Goal: Transaction & Acquisition: Purchase product/service

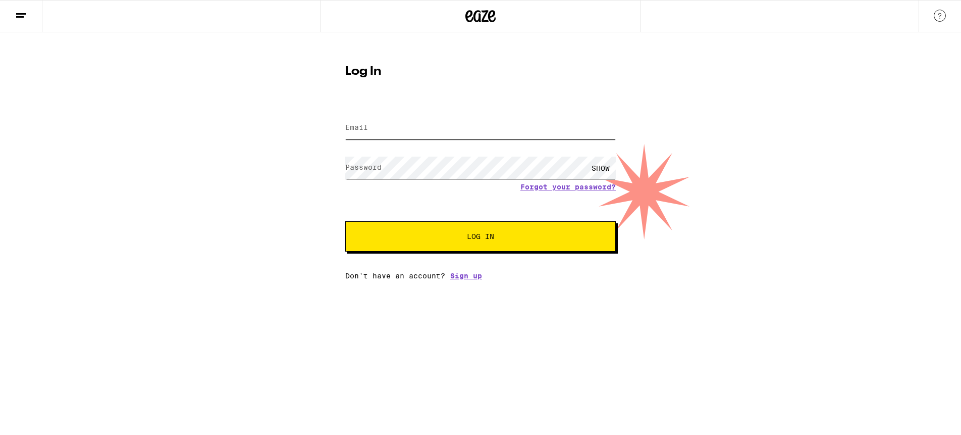
drag, startPoint x: 391, startPoint y: 126, endPoint x: 389, endPoint y: 132, distance: 5.8
click at [390, 127] on input "Email" at bounding box center [480, 128] width 271 height 23
click at [0, 280] on com-1password-button at bounding box center [0, 280] width 0 height 0
click at [574, 131] on input "Email" at bounding box center [480, 128] width 271 height 23
click at [509, 125] on input "Email" at bounding box center [480, 128] width 271 height 23
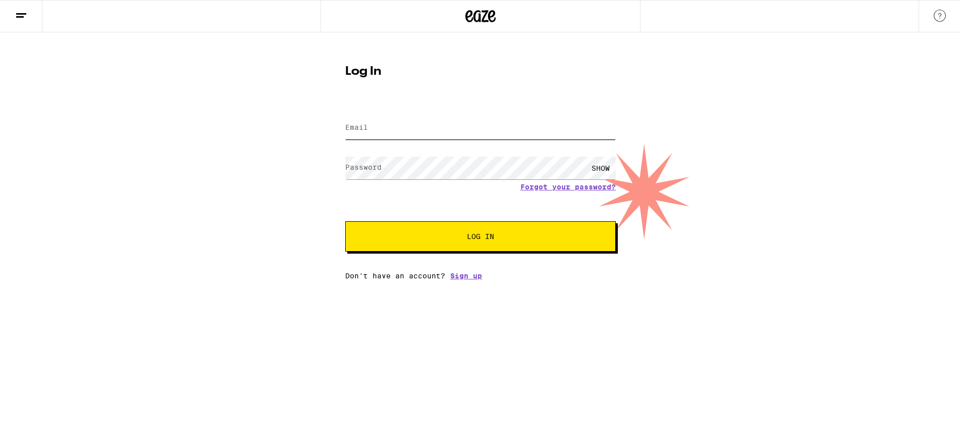
click at [475, 128] on input "Email" at bounding box center [480, 128] width 271 height 23
click at [459, 127] on input "Email" at bounding box center [480, 128] width 271 height 23
type input "[EMAIL_ADDRESS][DOMAIN_NAME]"
click at [345, 221] on button "Log In" at bounding box center [480, 236] width 271 height 30
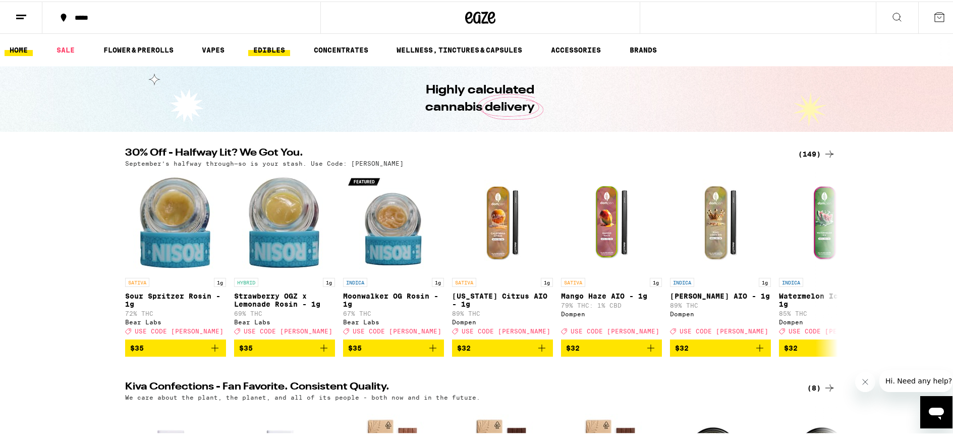
click at [276, 48] on link "EDIBLES" at bounding box center [269, 48] width 42 height 12
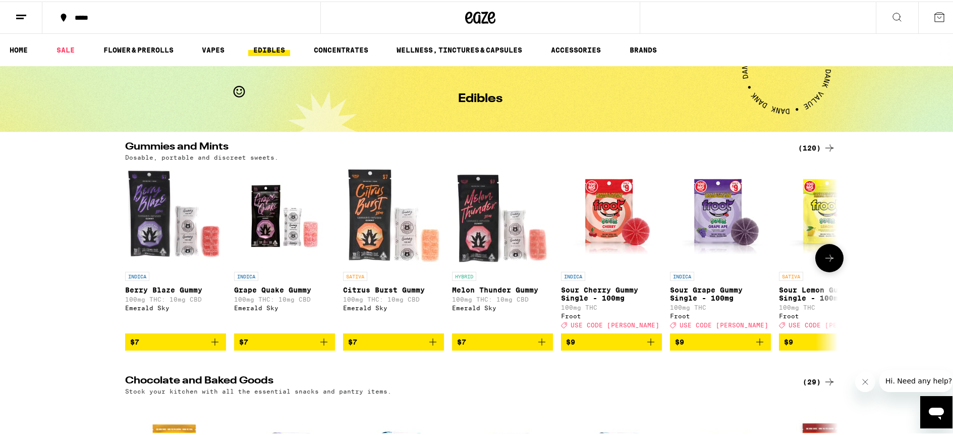
click at [825, 262] on icon at bounding box center [830, 256] width 12 height 12
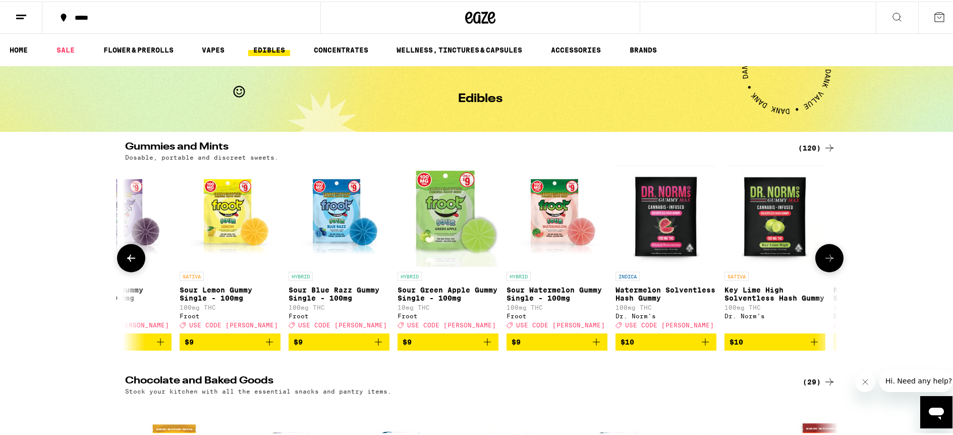
scroll to position [0, 601]
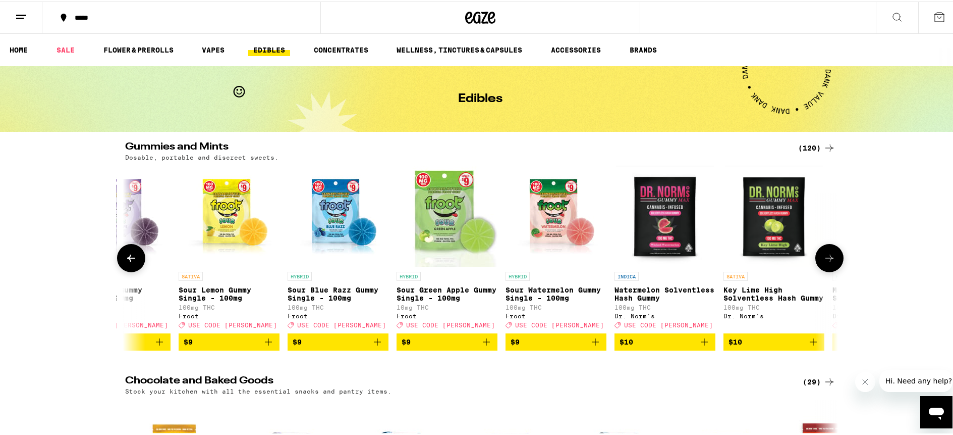
click at [825, 262] on icon at bounding box center [830, 256] width 12 height 12
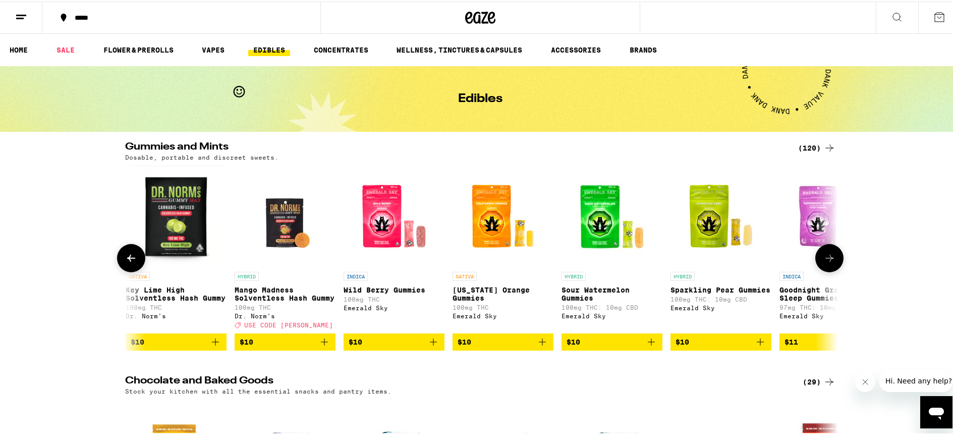
scroll to position [0, 1201]
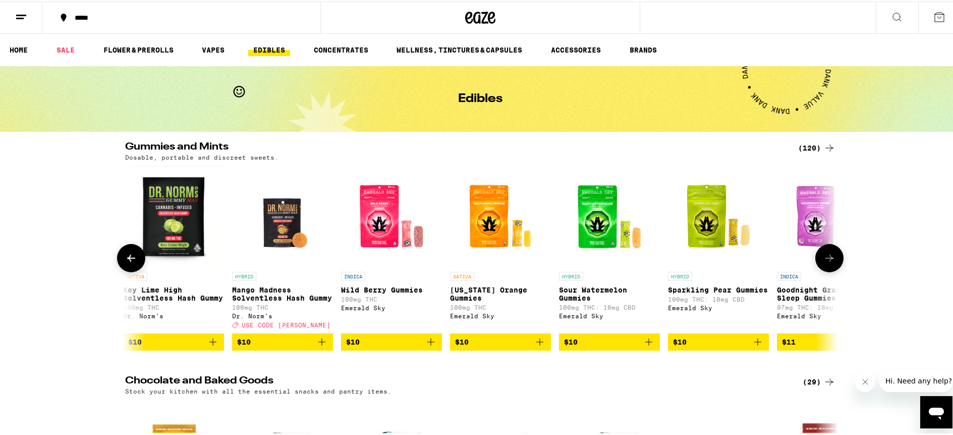
click at [825, 262] on icon at bounding box center [830, 256] width 12 height 12
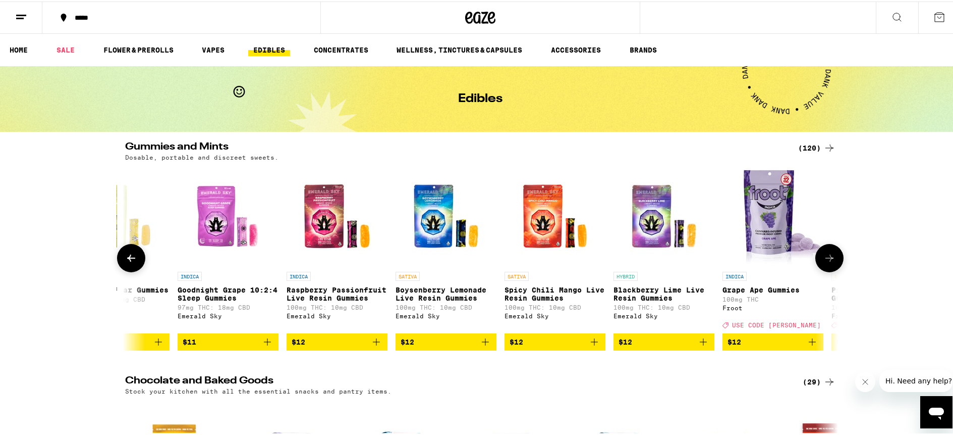
scroll to position [0, 1802]
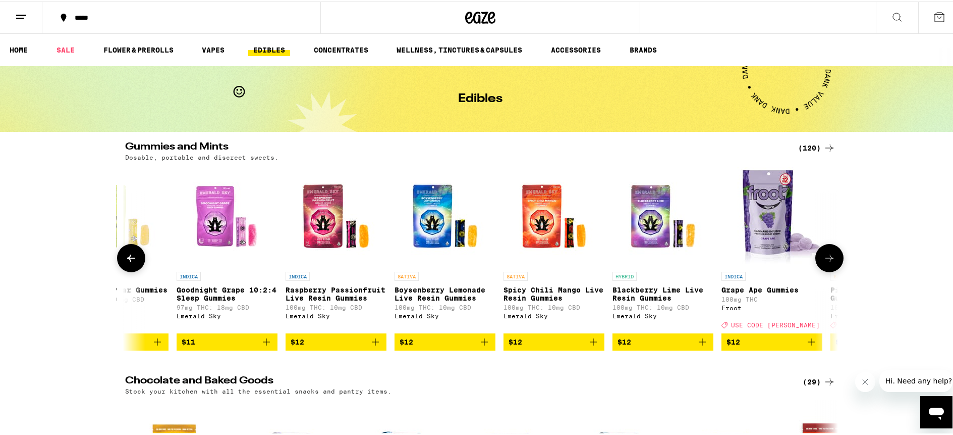
click at [825, 262] on icon at bounding box center [830, 256] width 12 height 12
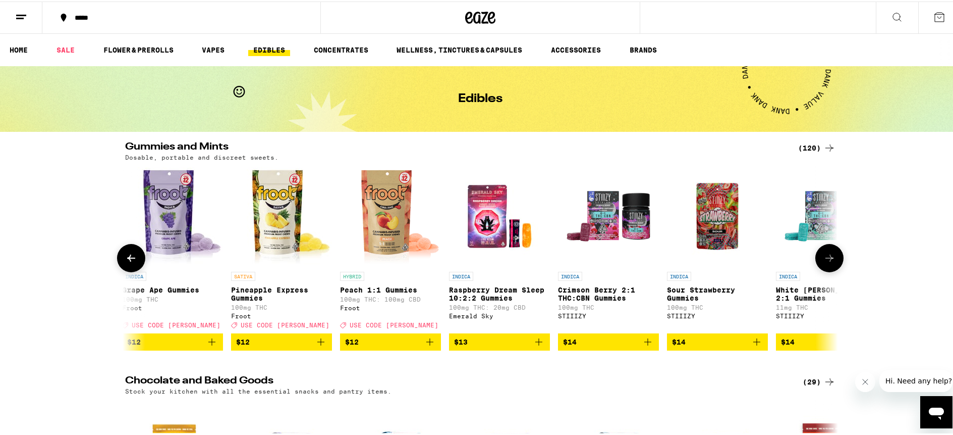
scroll to position [0, 2402]
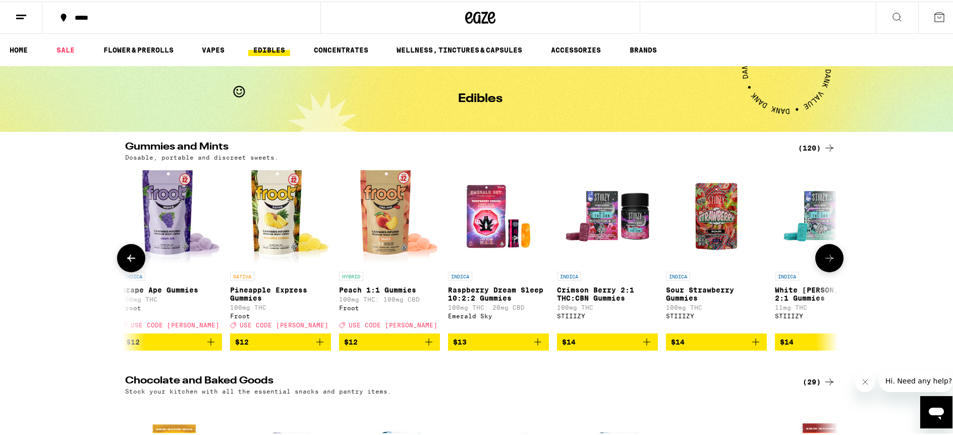
click at [380, 226] on img "Open page for Peach 1:1 Gummies from Froot" at bounding box center [389, 214] width 101 height 101
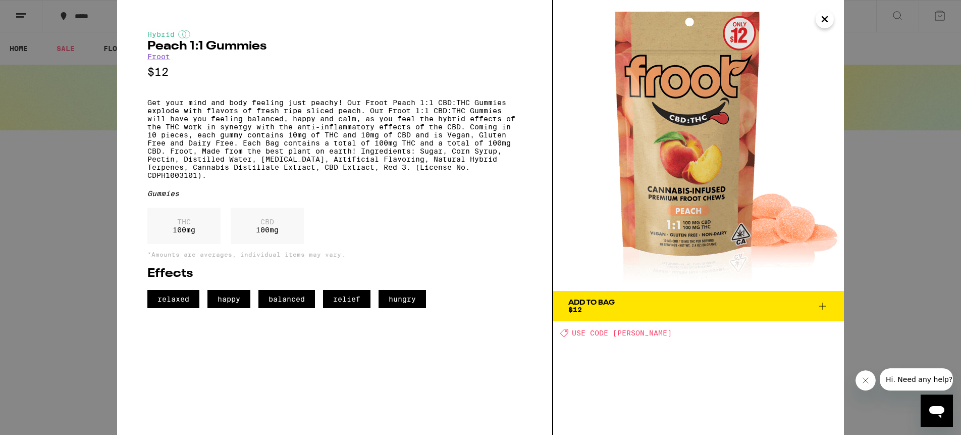
click at [172, 244] on div "THC 100 mg" at bounding box center [183, 225] width 73 height 36
drag, startPoint x: 175, startPoint y: 253, endPoint x: 298, endPoint y: 232, distance: 124.5
click at [176, 244] on div "THC 100 mg" at bounding box center [183, 225] width 73 height 36
click at [825, 19] on icon "Close" at bounding box center [824, 19] width 5 height 5
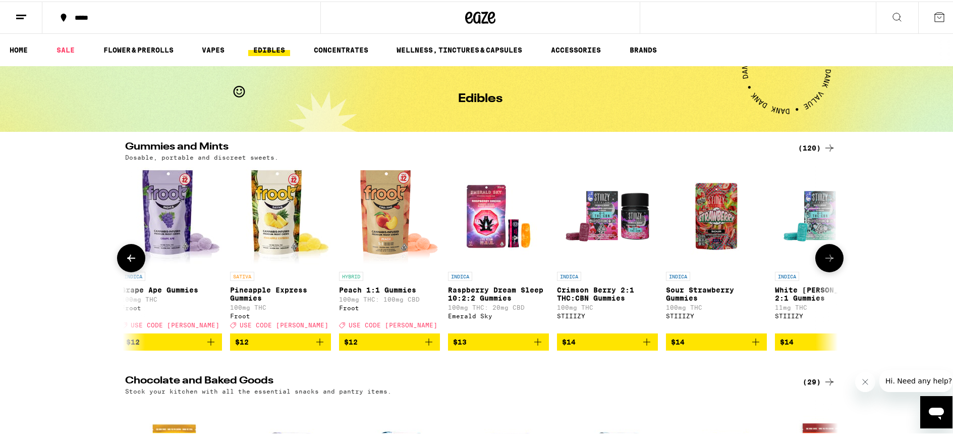
click at [428, 346] on icon "Add to bag" at bounding box center [429, 340] width 12 height 12
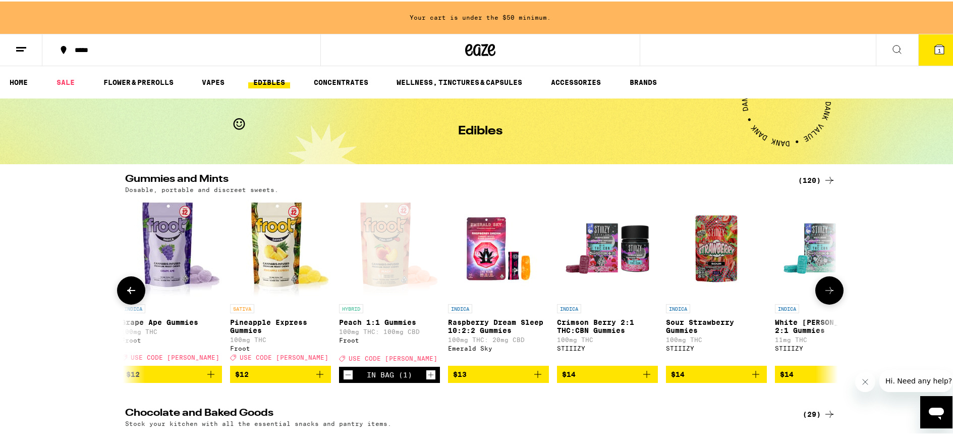
click at [831, 295] on icon at bounding box center [830, 289] width 12 height 12
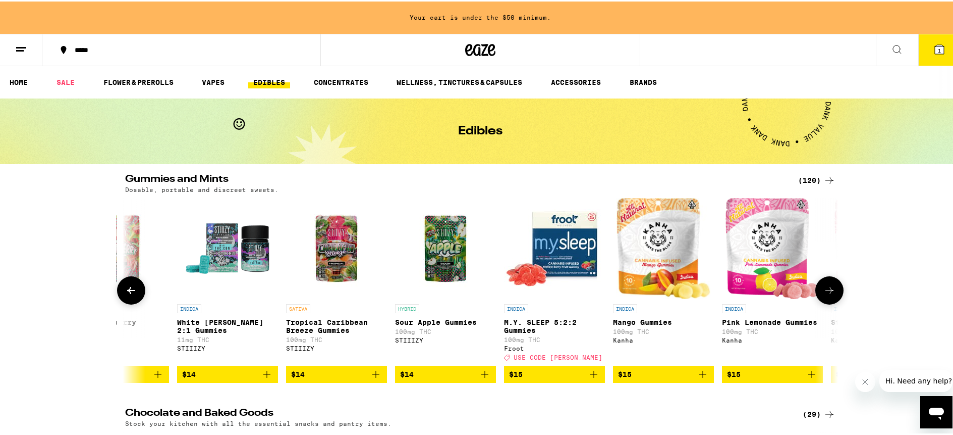
scroll to position [0, 3003]
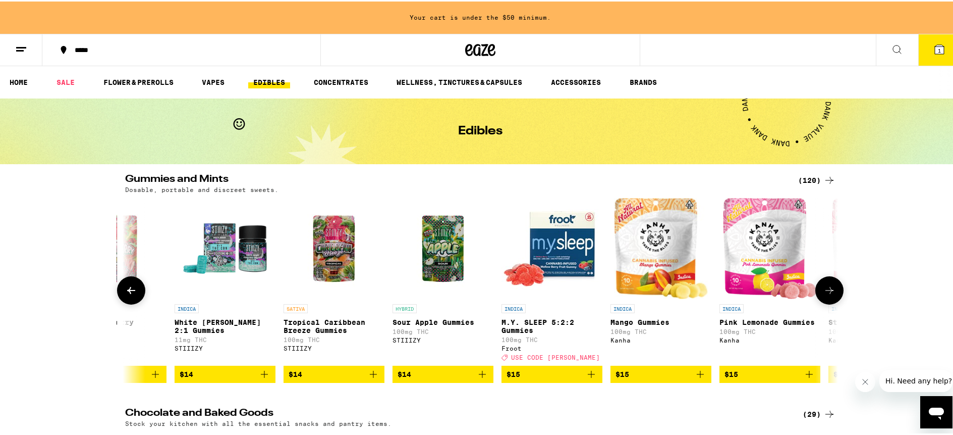
click at [834, 297] on button at bounding box center [830, 289] width 28 height 28
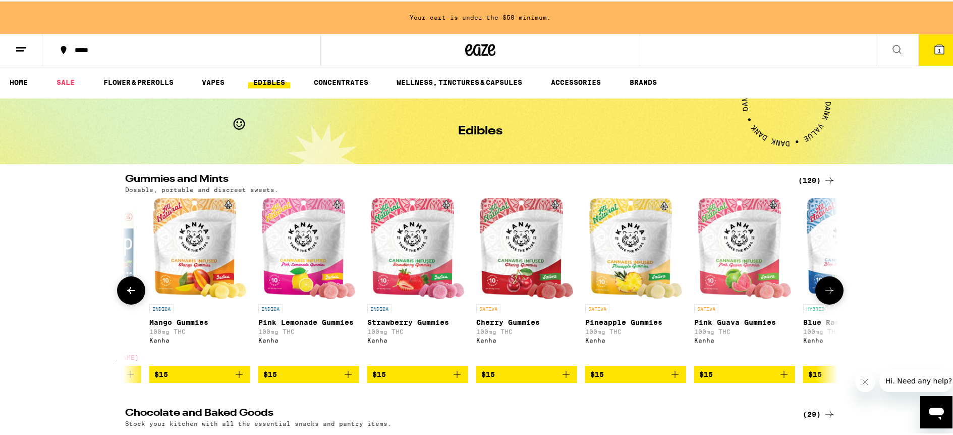
scroll to position [0, 3604]
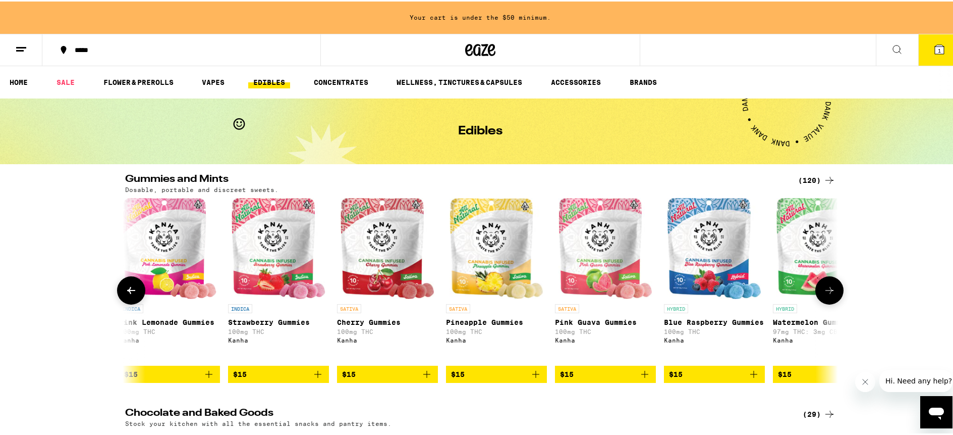
click at [834, 297] on button at bounding box center [830, 289] width 28 height 28
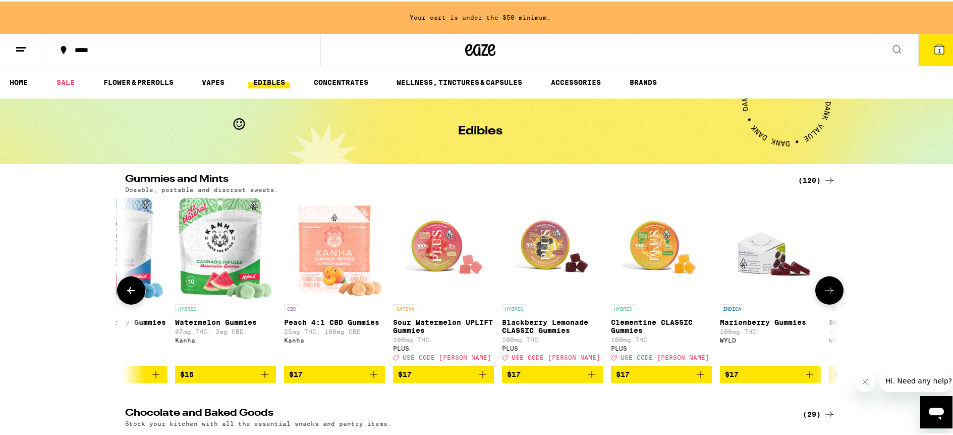
scroll to position [0, 4204]
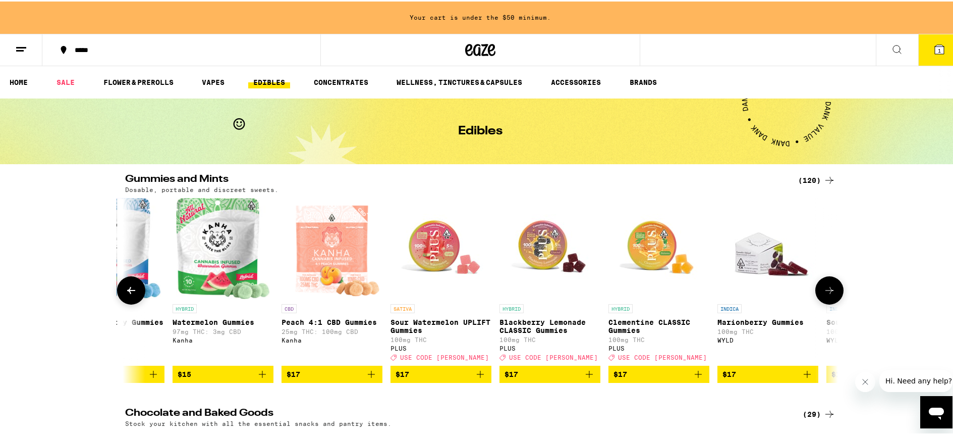
click at [369, 379] on icon "Add to bag" at bounding box center [371, 372] width 12 height 12
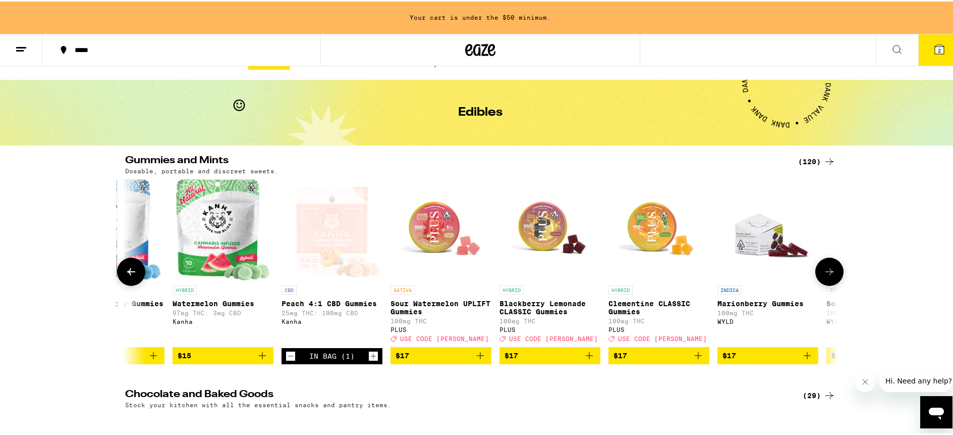
scroll to position [21, 0]
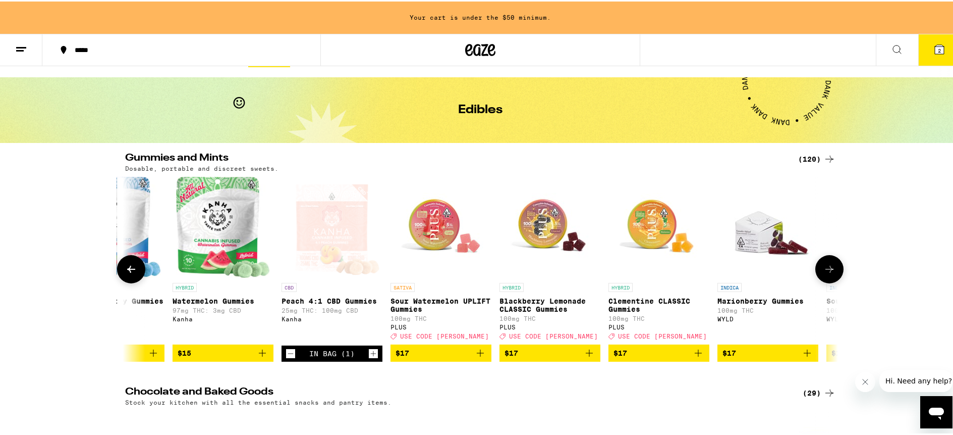
click at [818, 273] on button at bounding box center [830, 267] width 28 height 28
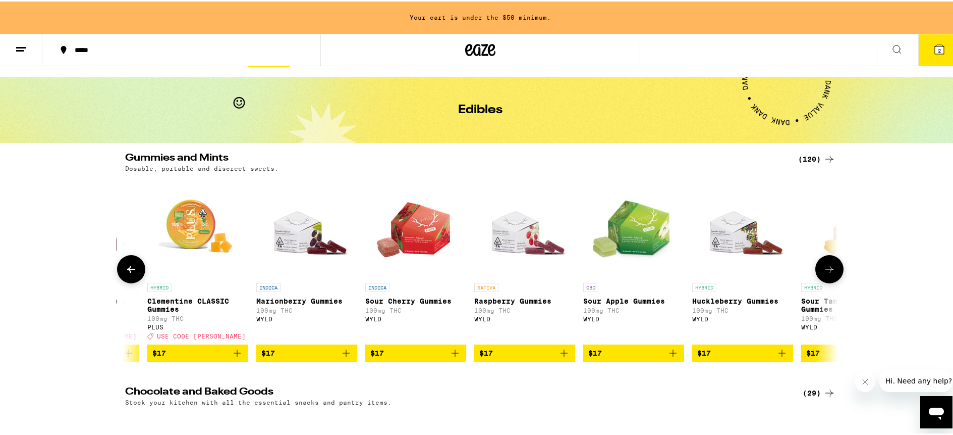
scroll to position [0, 4805]
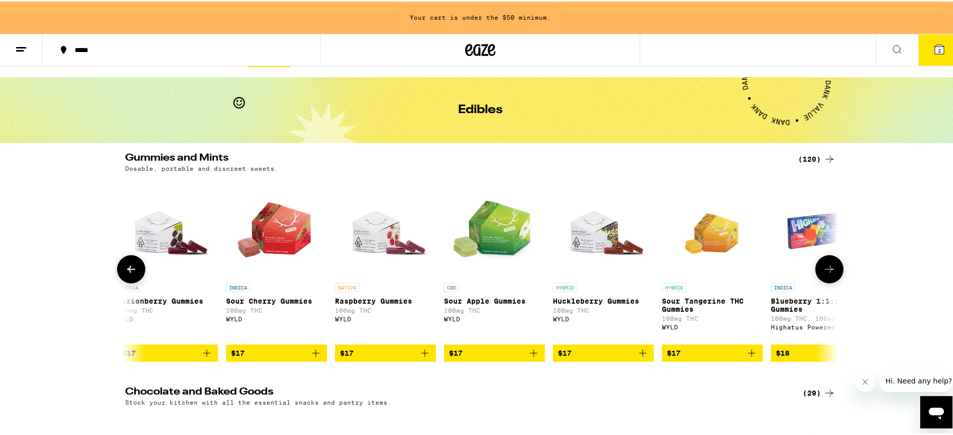
click at [125, 274] on icon at bounding box center [131, 267] width 12 height 12
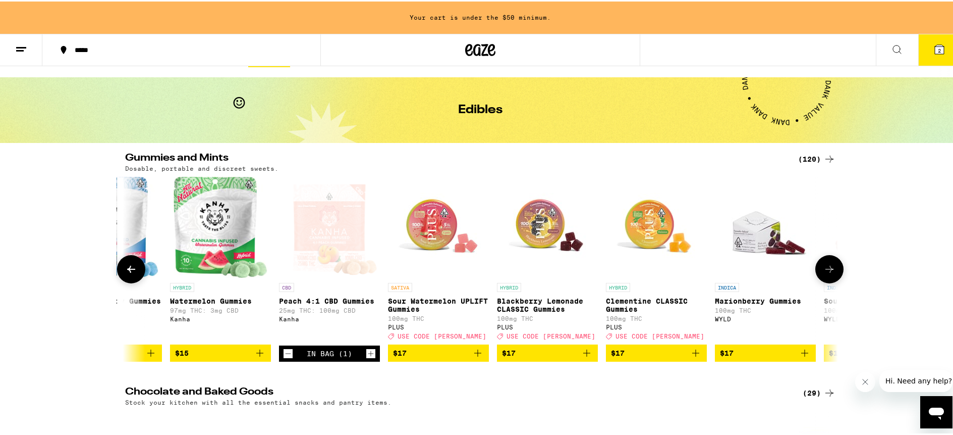
scroll to position [0, 4204]
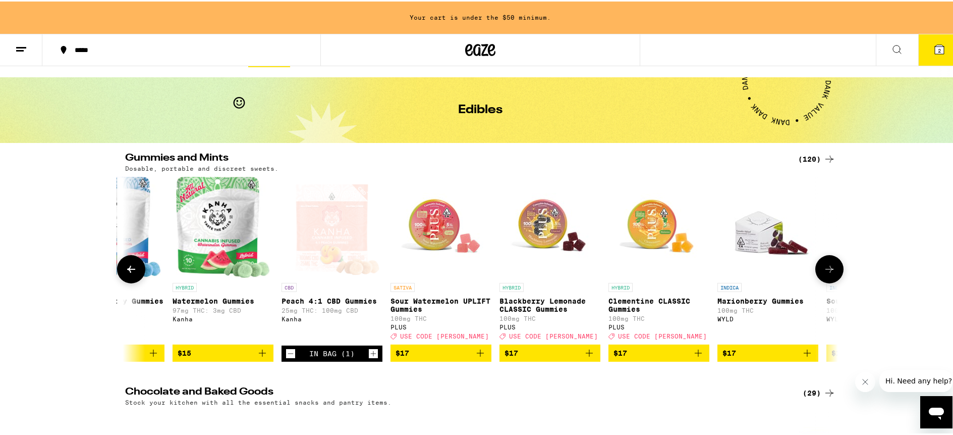
click at [826, 274] on icon at bounding box center [830, 267] width 12 height 12
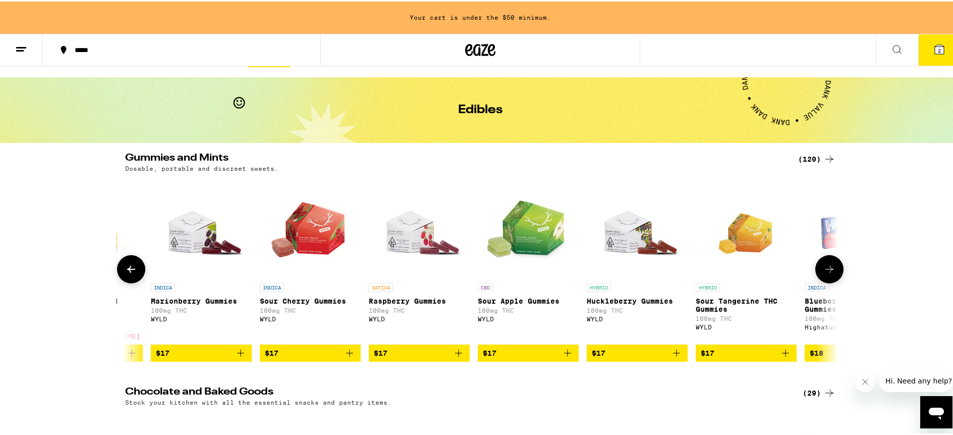
scroll to position [0, 4805]
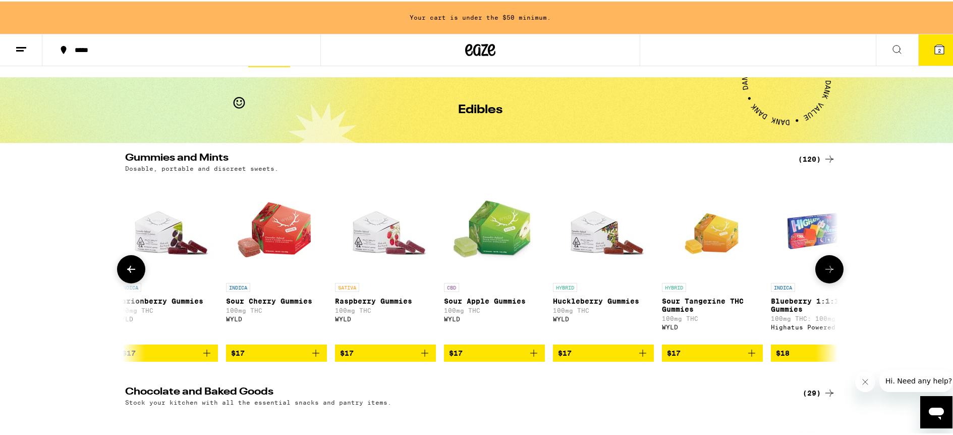
click at [826, 274] on icon at bounding box center [830, 267] width 12 height 12
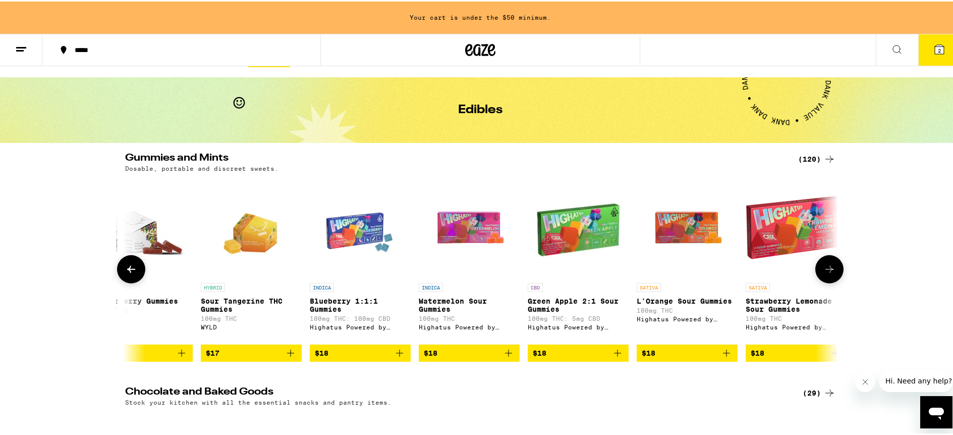
scroll to position [0, 5405]
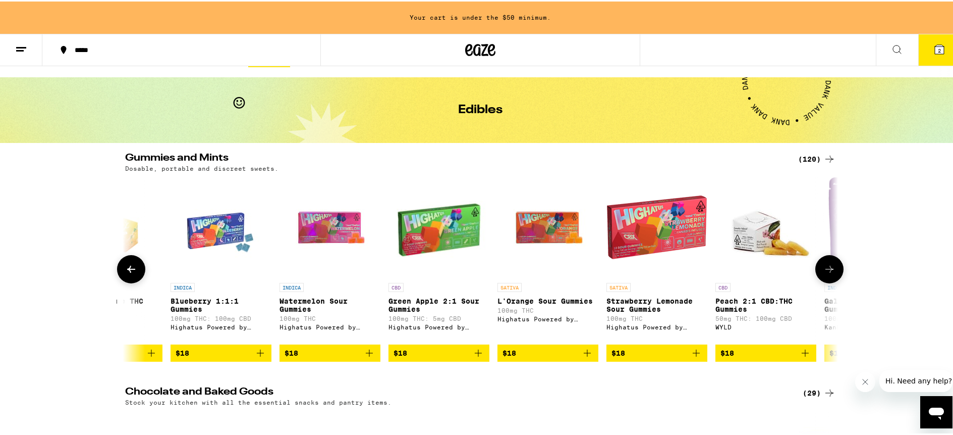
click at [132, 273] on icon at bounding box center [131, 267] width 12 height 12
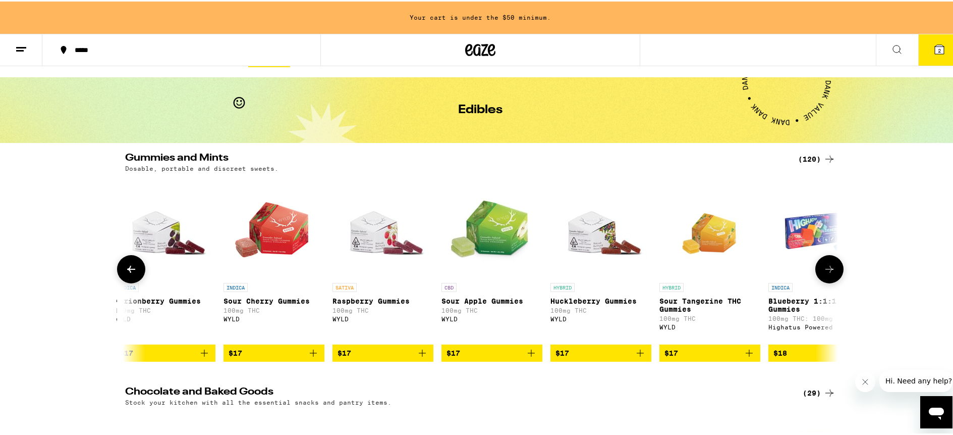
scroll to position [0, 4805]
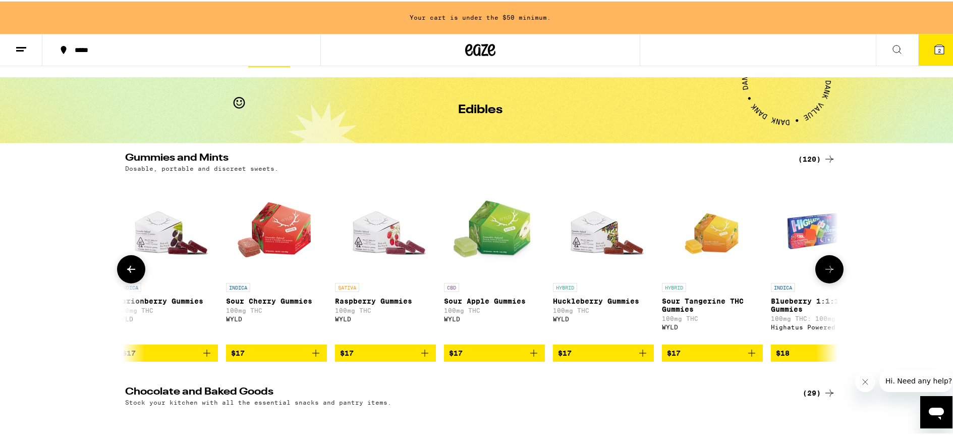
click at [827, 271] on icon at bounding box center [830, 267] width 8 height 7
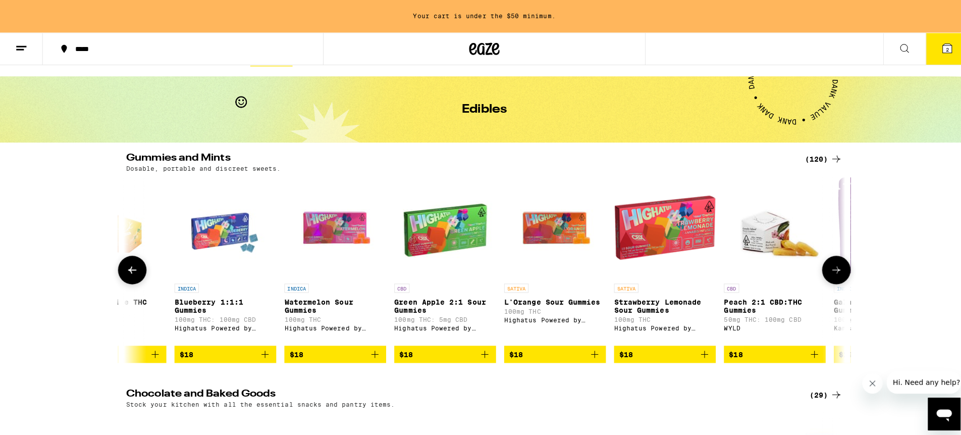
scroll to position [0, 5405]
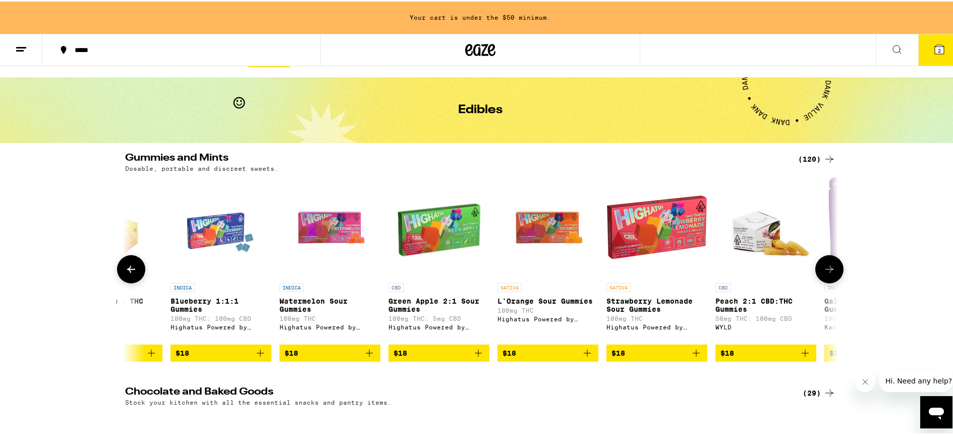
click at [802, 355] on icon "Add to bag" at bounding box center [805, 351] width 7 height 7
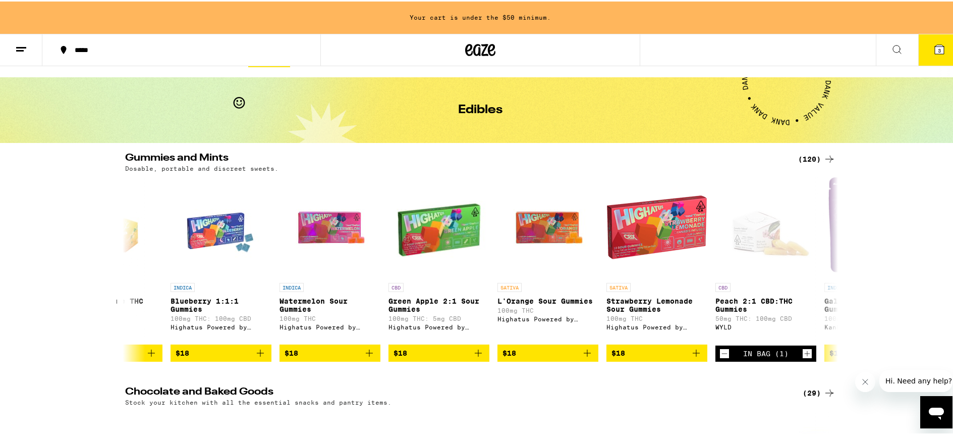
click at [935, 48] on icon at bounding box center [939, 47] width 9 height 9
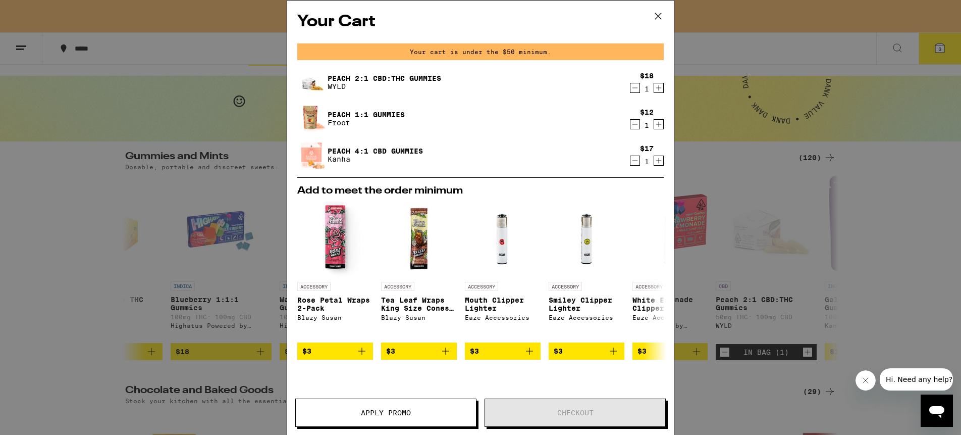
click at [655, 16] on icon at bounding box center [658, 16] width 15 height 15
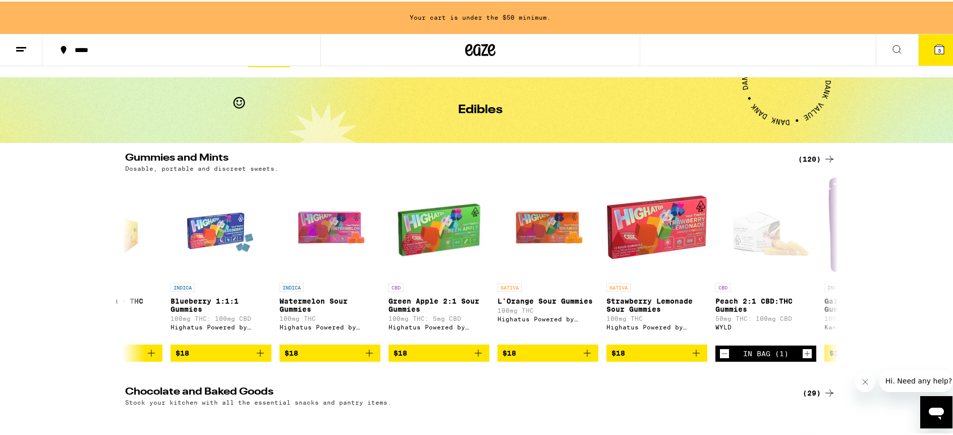
click at [935, 50] on icon at bounding box center [939, 47] width 9 height 9
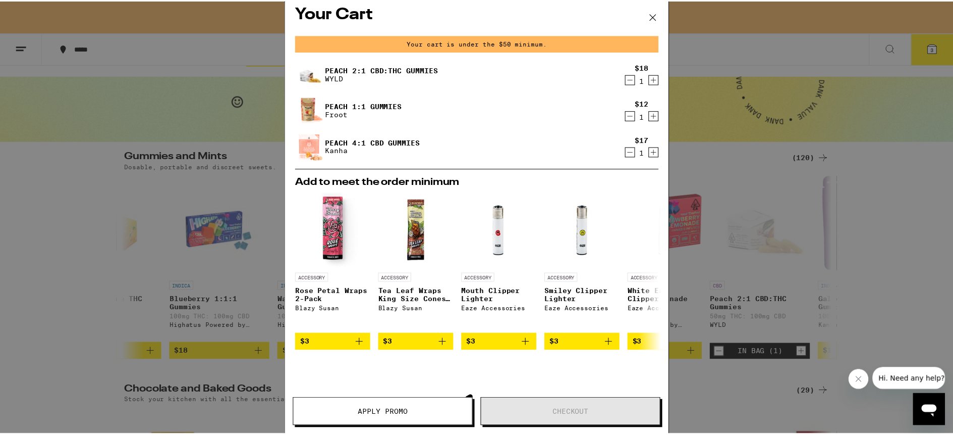
scroll to position [9, 0]
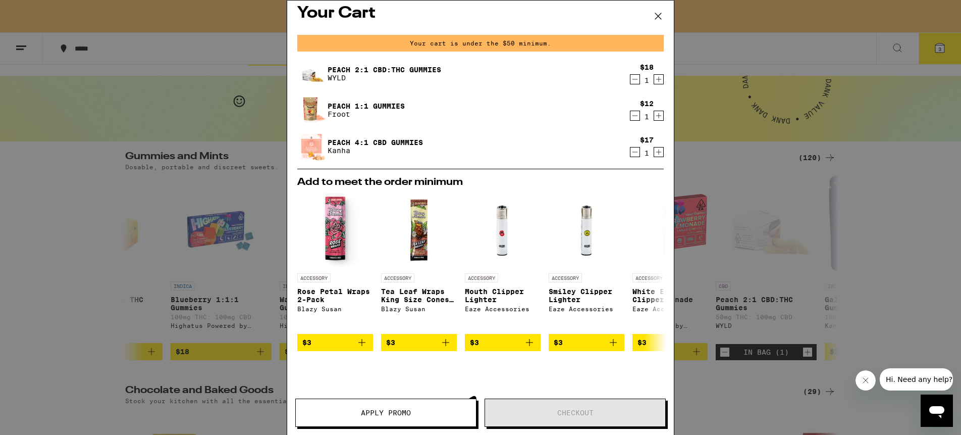
click at [802, 48] on div "Your Cart Your cart is under the $50 minimum. Peach 2:1 CBD:THC Gummies WYLD $1…" at bounding box center [480, 217] width 961 height 435
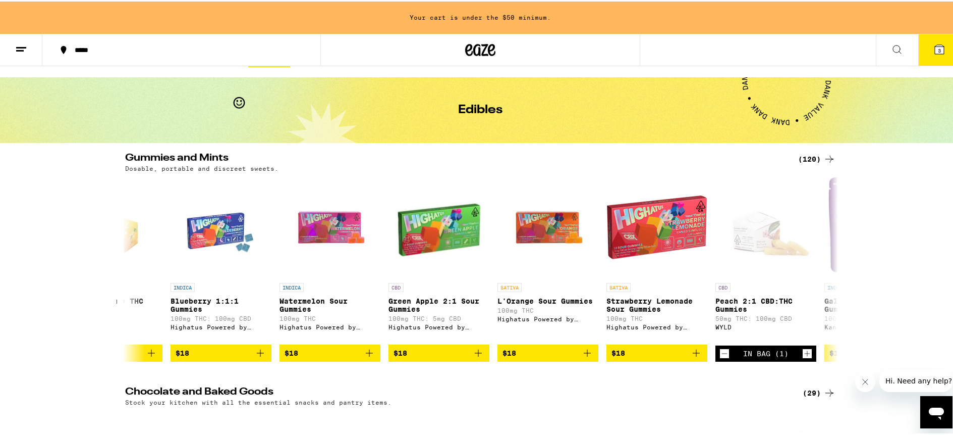
click at [891, 47] on icon at bounding box center [897, 48] width 12 height 12
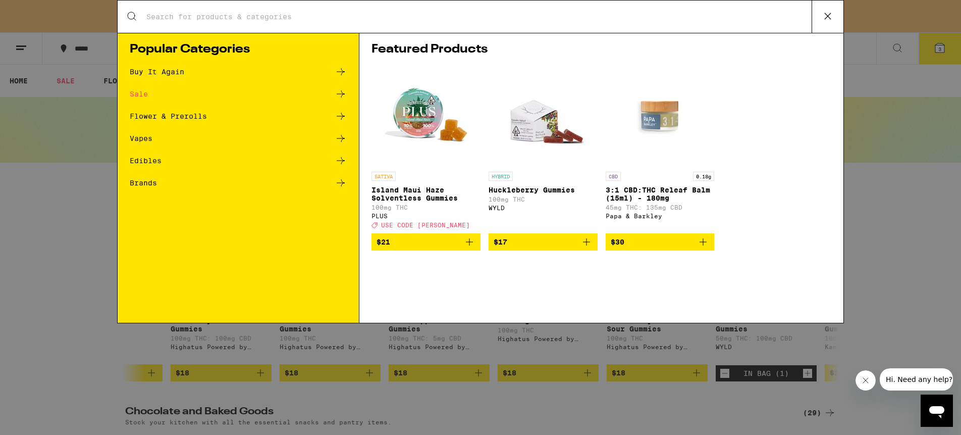
click at [831, 14] on icon at bounding box center [827, 16] width 15 height 15
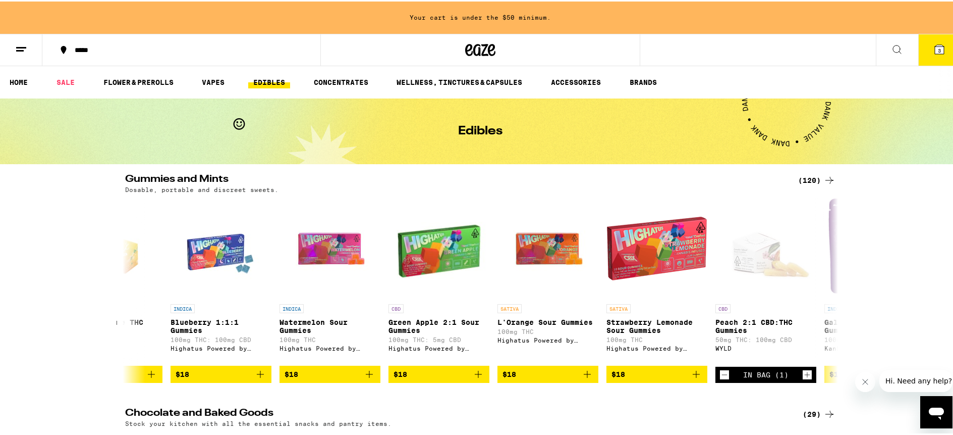
click at [21, 47] on icon at bounding box center [21, 48] width 12 height 12
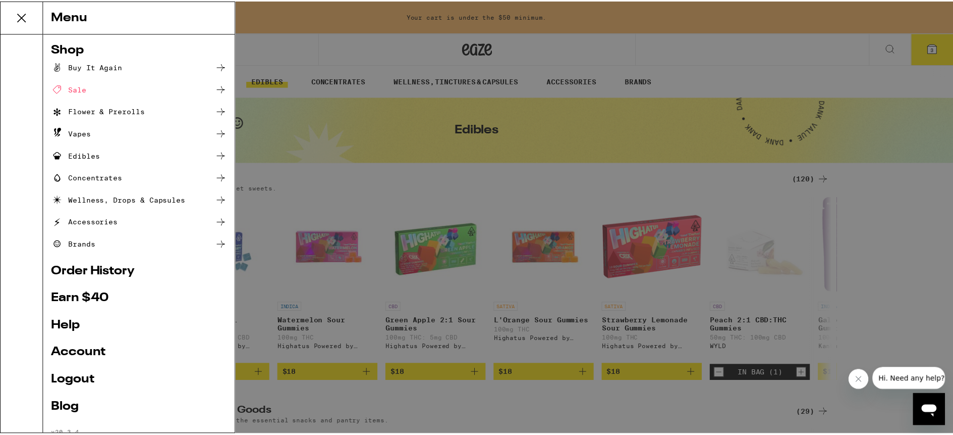
scroll to position [29, 0]
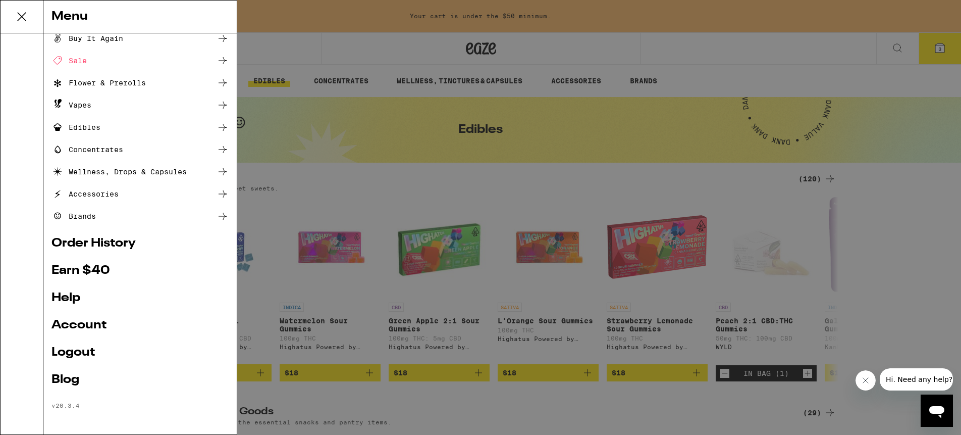
click at [81, 351] on link "Logout" at bounding box center [139, 352] width 177 height 12
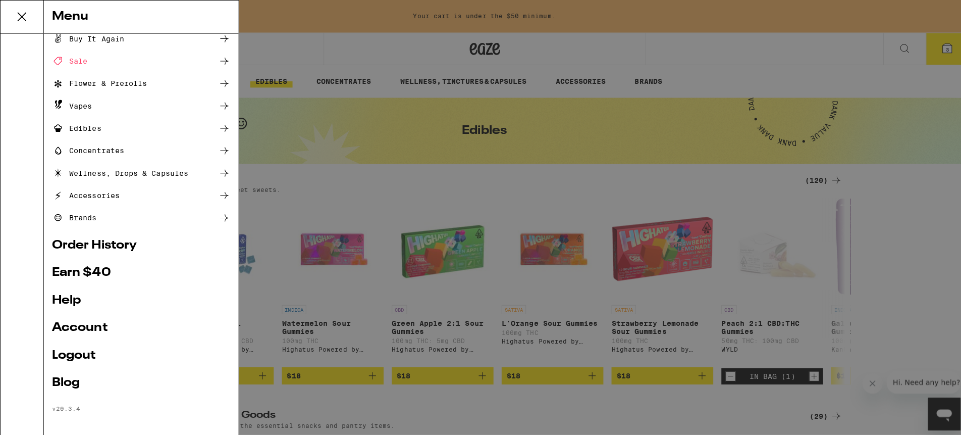
scroll to position [0, 0]
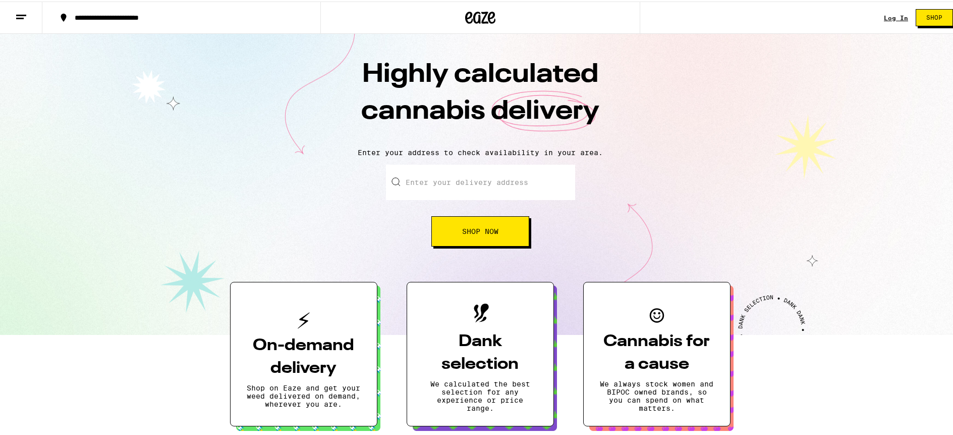
click at [884, 17] on link "Log In" at bounding box center [896, 16] width 24 height 7
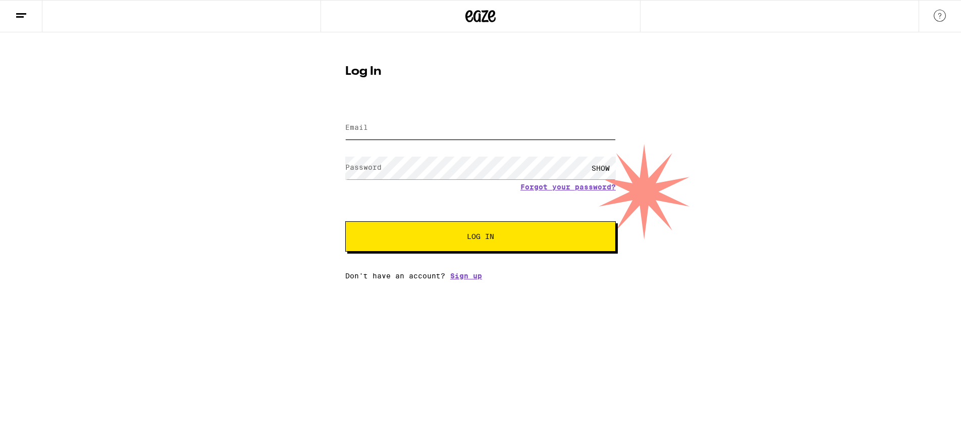
click at [406, 127] on input "Email" at bounding box center [480, 128] width 271 height 23
type input "skylarstein@gmail.com"
click at [345, 221] on button "Log In" at bounding box center [480, 236] width 271 height 30
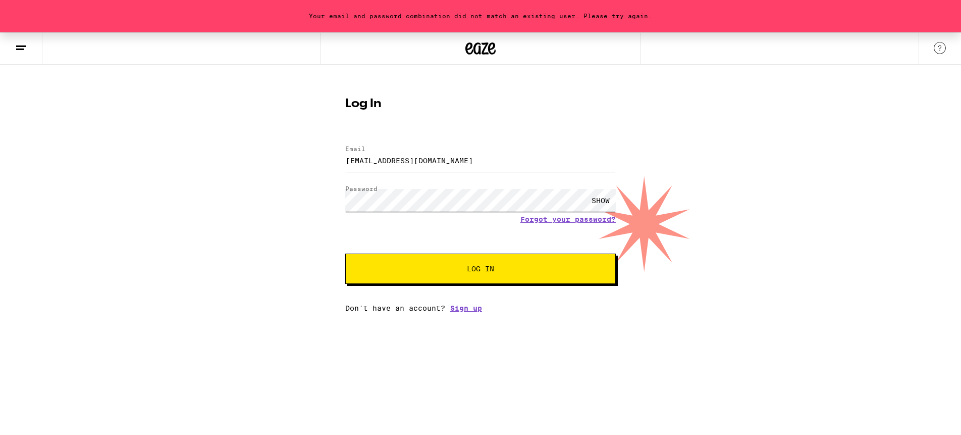
click at [332, 197] on div "Your email and password combination did not match an existing user. Please try …" at bounding box center [480, 172] width 961 height 280
click at [345, 253] on button "Log In" at bounding box center [480, 268] width 271 height 30
click at [300, 197] on div "Your email and password combination did not match an existing user. Please try …" at bounding box center [480, 172] width 961 height 280
click at [345, 253] on button "Log In" at bounding box center [480, 268] width 271 height 30
click at [582, 215] on div "SHOW" at bounding box center [480, 200] width 271 height 30
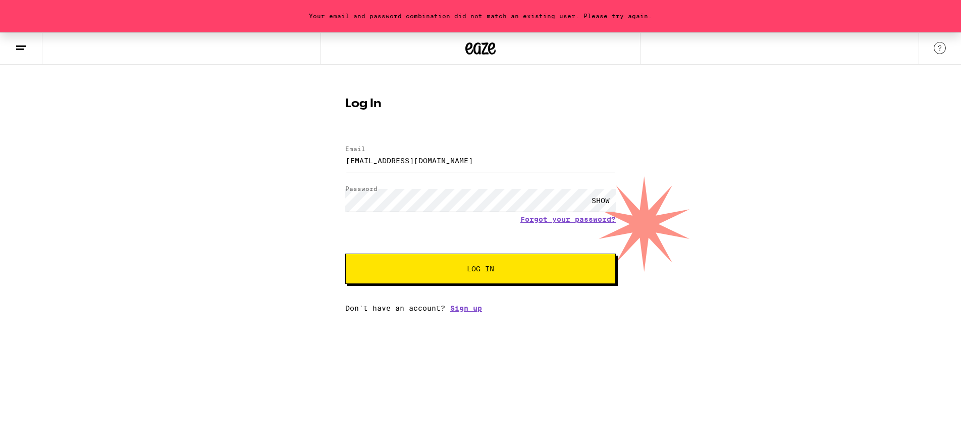
click at [572, 225] on form "Email Email skylarstein@gmail.com Password Password SHOW Forgot your password? …" at bounding box center [480, 209] width 271 height 148
click at [573, 221] on link "Forgot your password?" at bounding box center [567, 219] width 95 height 8
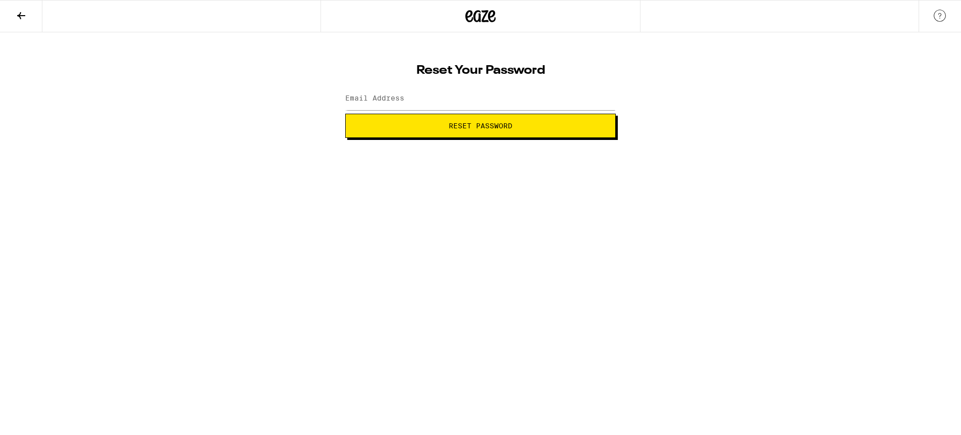
click at [389, 102] on label "Email Address" at bounding box center [374, 98] width 59 height 8
type input "skylarstein@gmail.com"
click at [345, 114] on button "Reset Password" at bounding box center [480, 126] width 271 height 24
click at [395, 99] on label "New password" at bounding box center [372, 98] width 55 height 8
click at [415, 130] on button "Submit" at bounding box center [480, 126] width 271 height 24
